Goal: Transaction & Acquisition: Purchase product/service

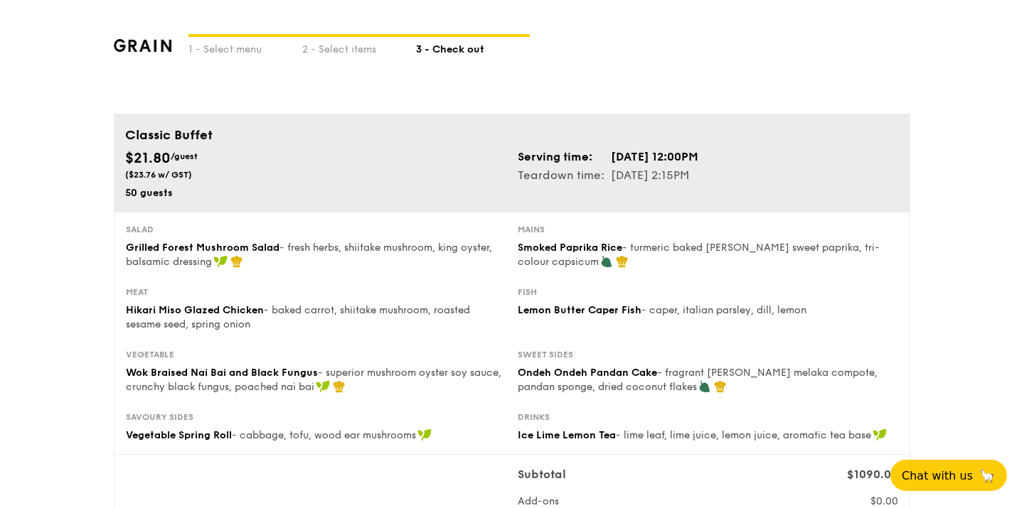
click at [157, 45] on img at bounding box center [143, 45] width 58 height 13
click at [146, 48] on img at bounding box center [143, 45] width 58 height 13
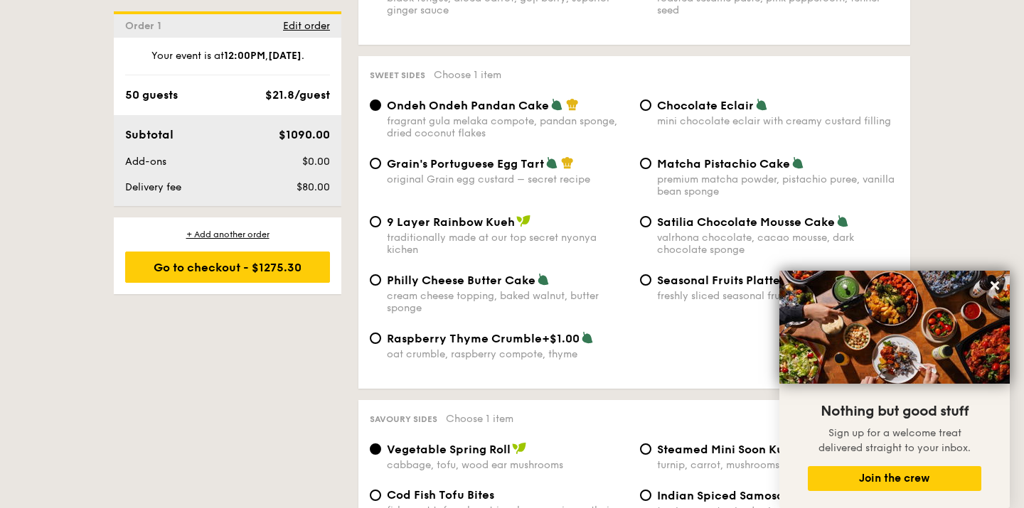
scroll to position [1858, 0]
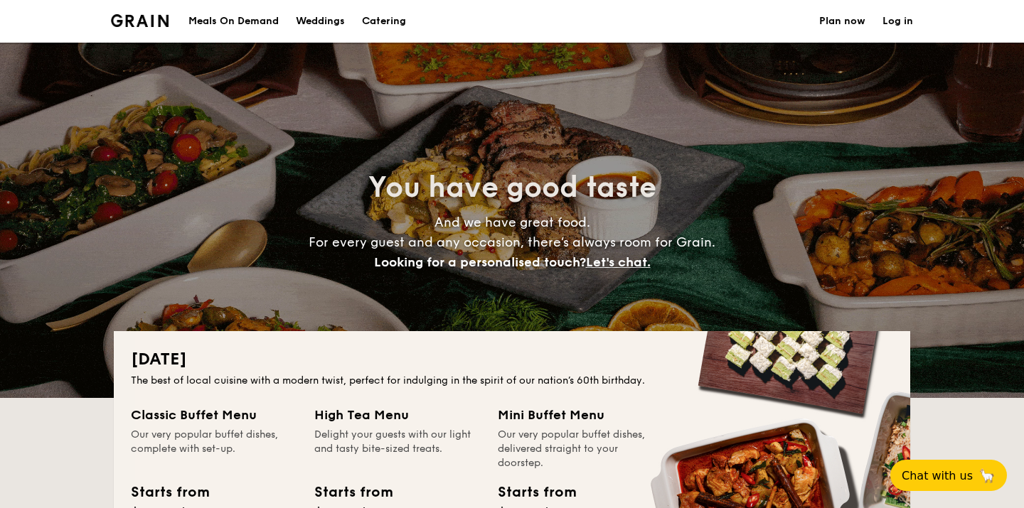
select select
